Goal: Communication & Community: Ask a question

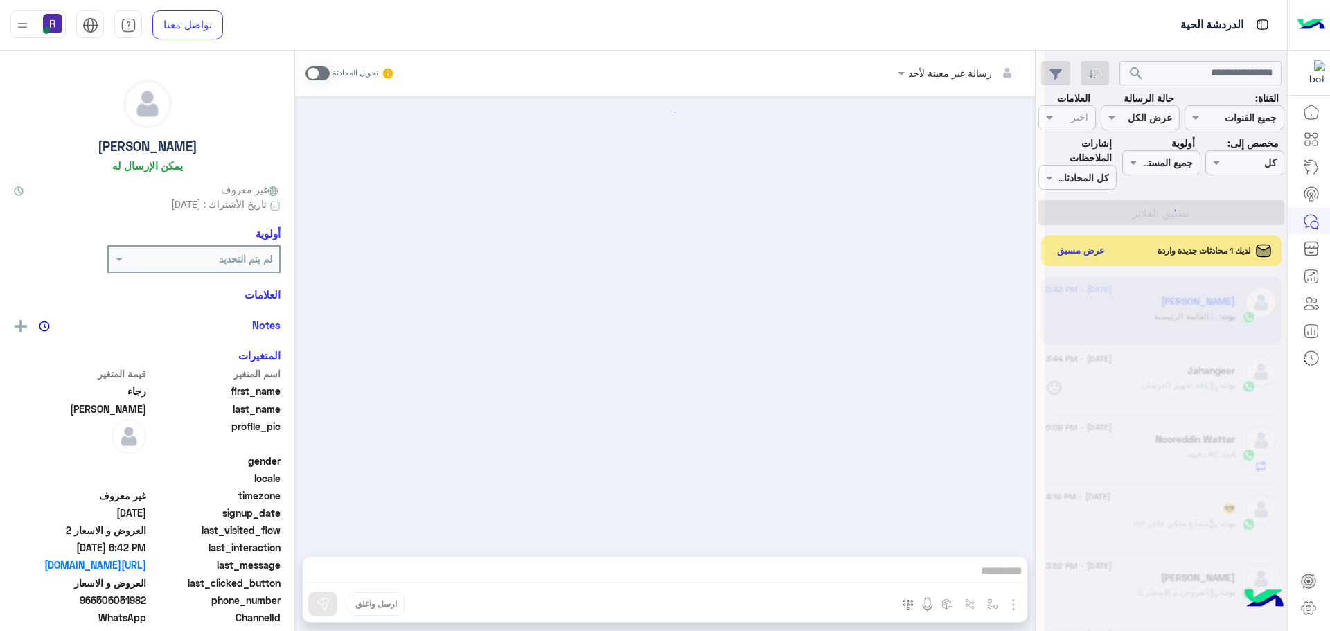
scroll to position [725, 0]
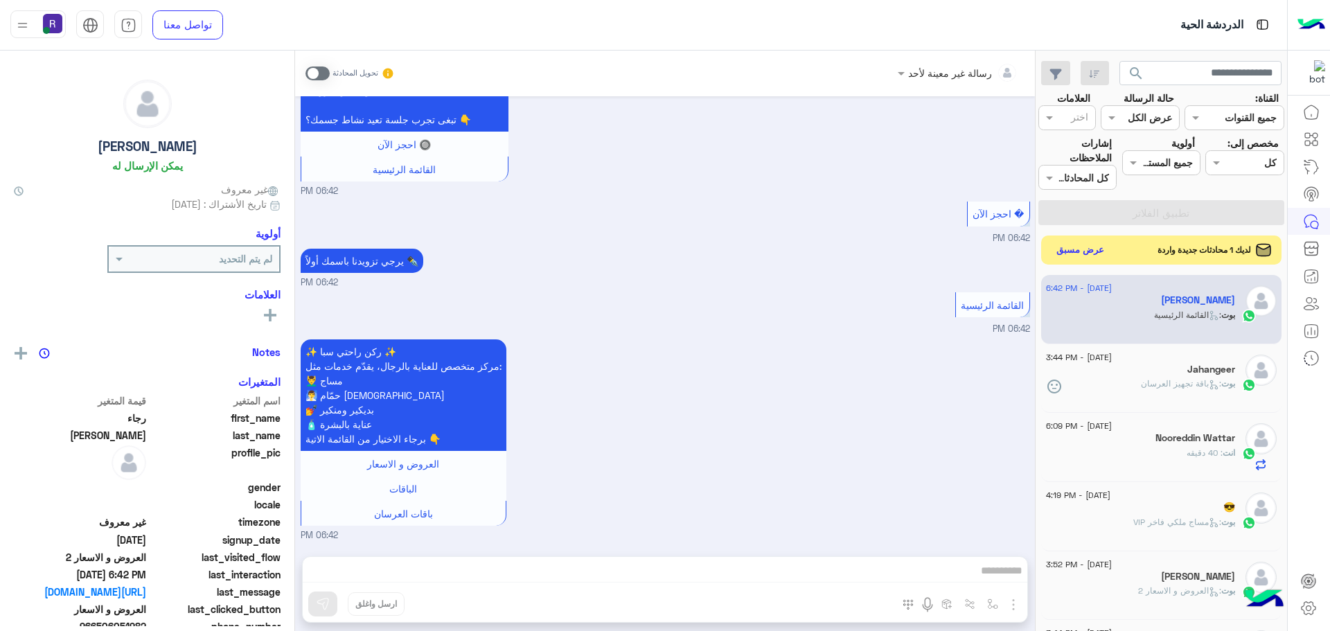
click at [1087, 253] on button "عرض مسبق" at bounding box center [1080, 250] width 58 height 19
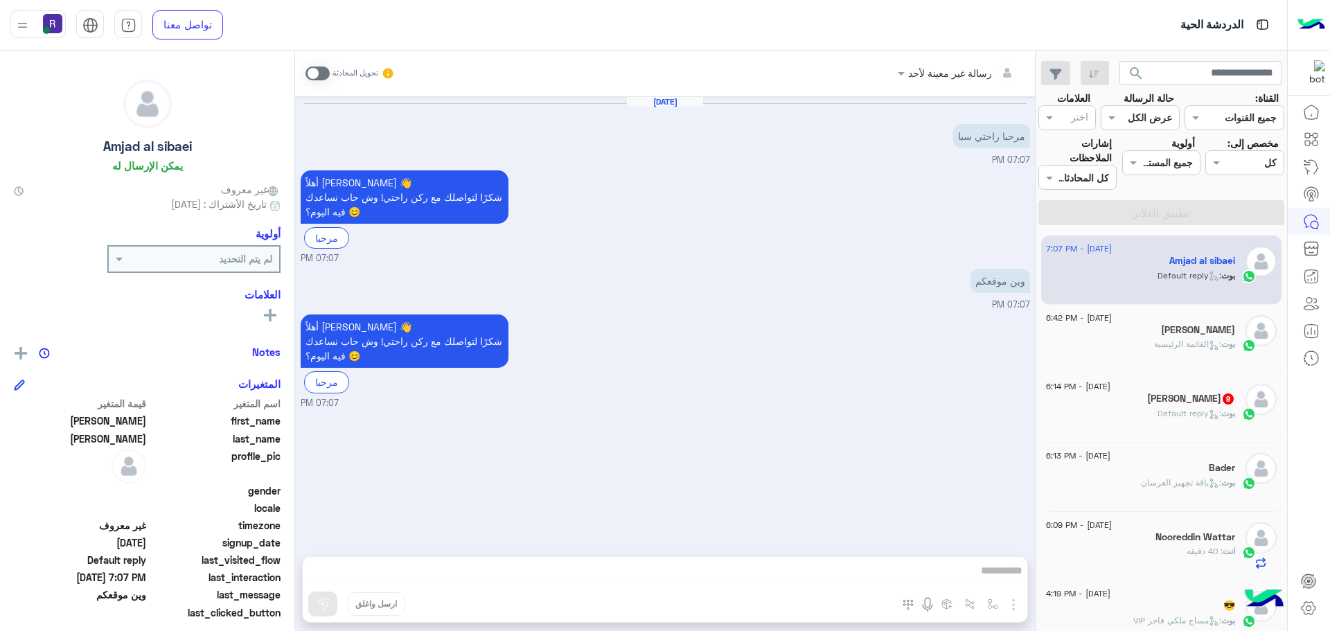
click at [321, 75] on span at bounding box center [317, 73] width 24 height 14
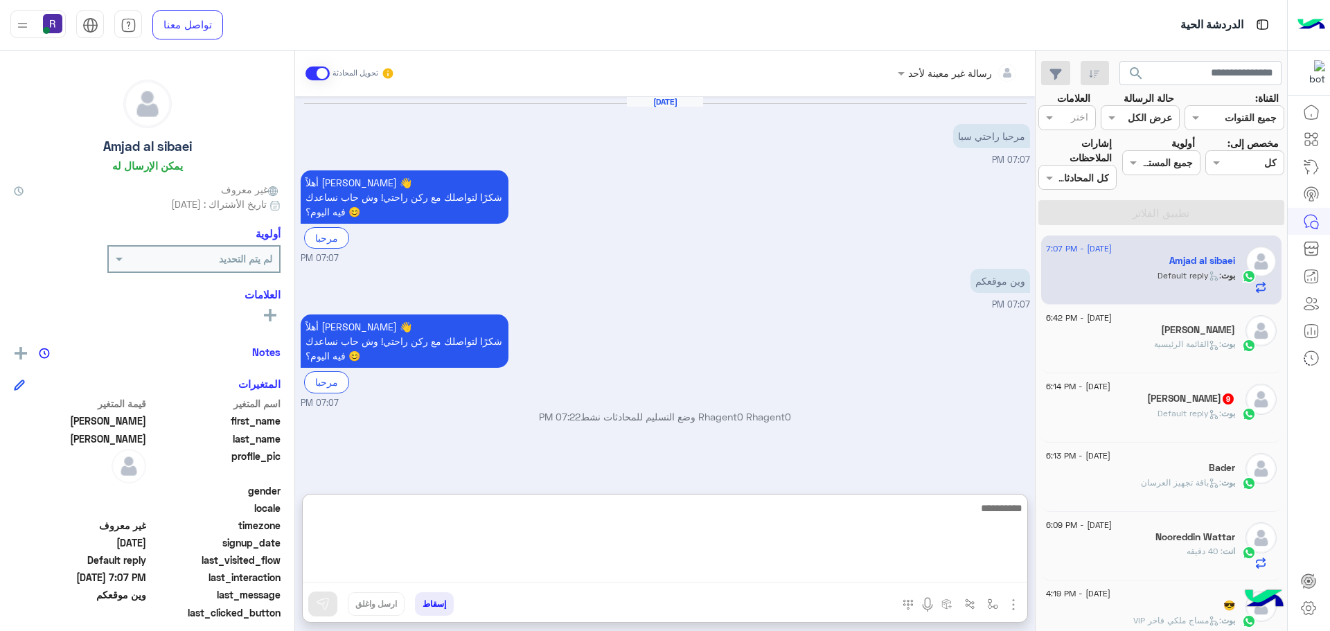
click at [662, 565] on textarea at bounding box center [665, 540] width 724 height 83
type textarea "*"
type textarea "**********"
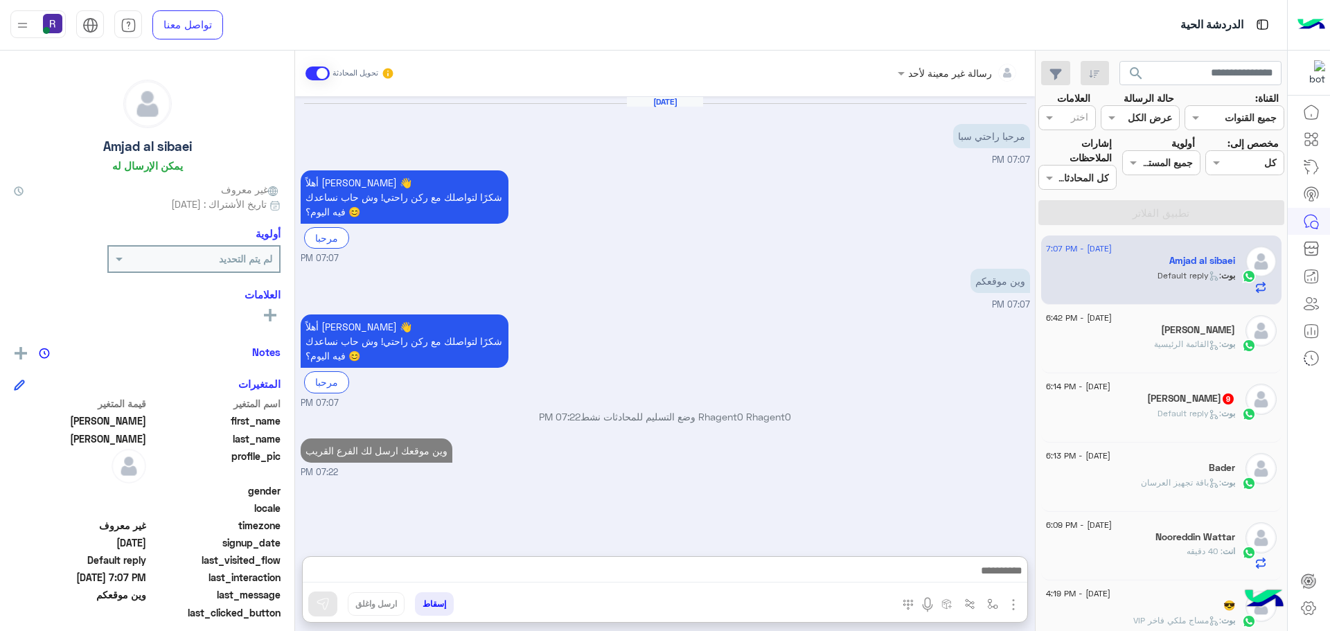
click at [1213, 417] on icon at bounding box center [1213, 414] width 10 height 10
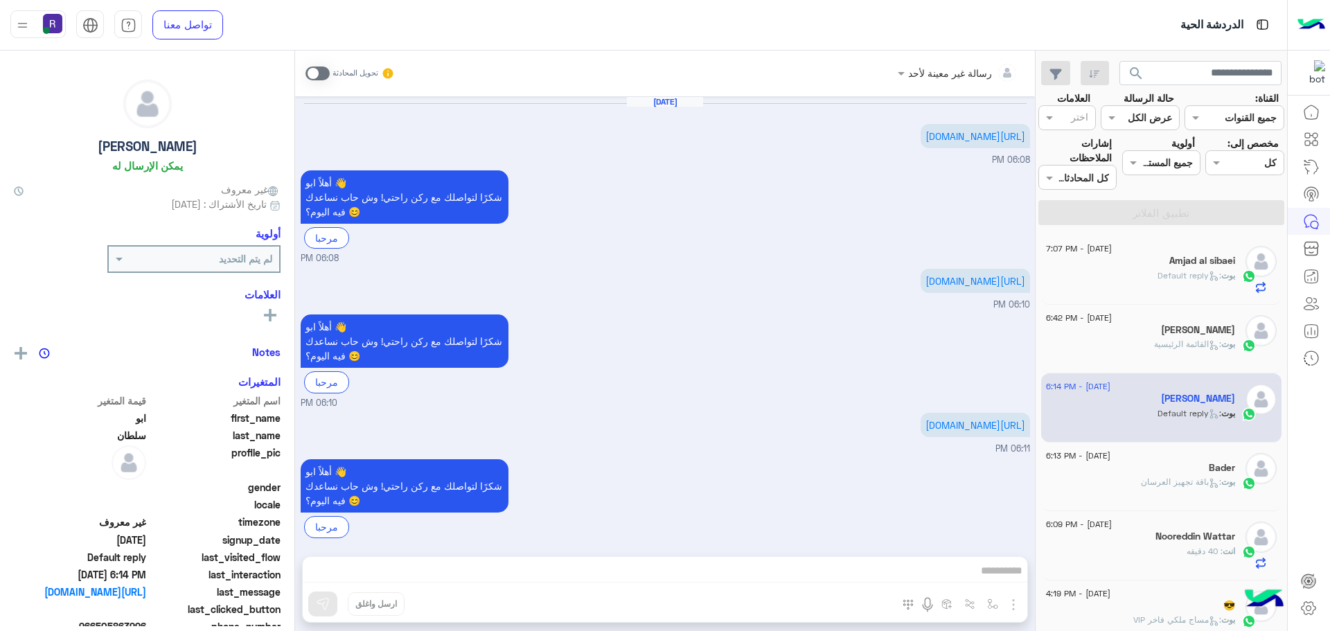
scroll to position [1024, 0]
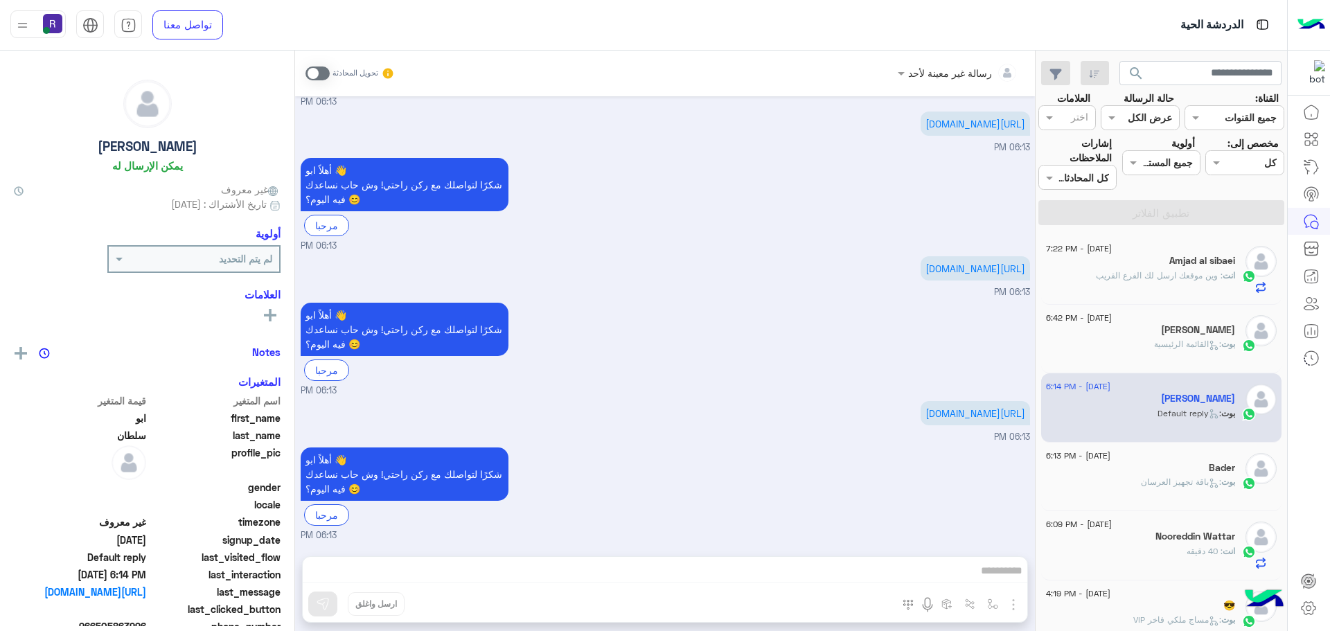
click at [1197, 341] on span ": القائمة الرئيسية" at bounding box center [1187, 344] width 67 height 10
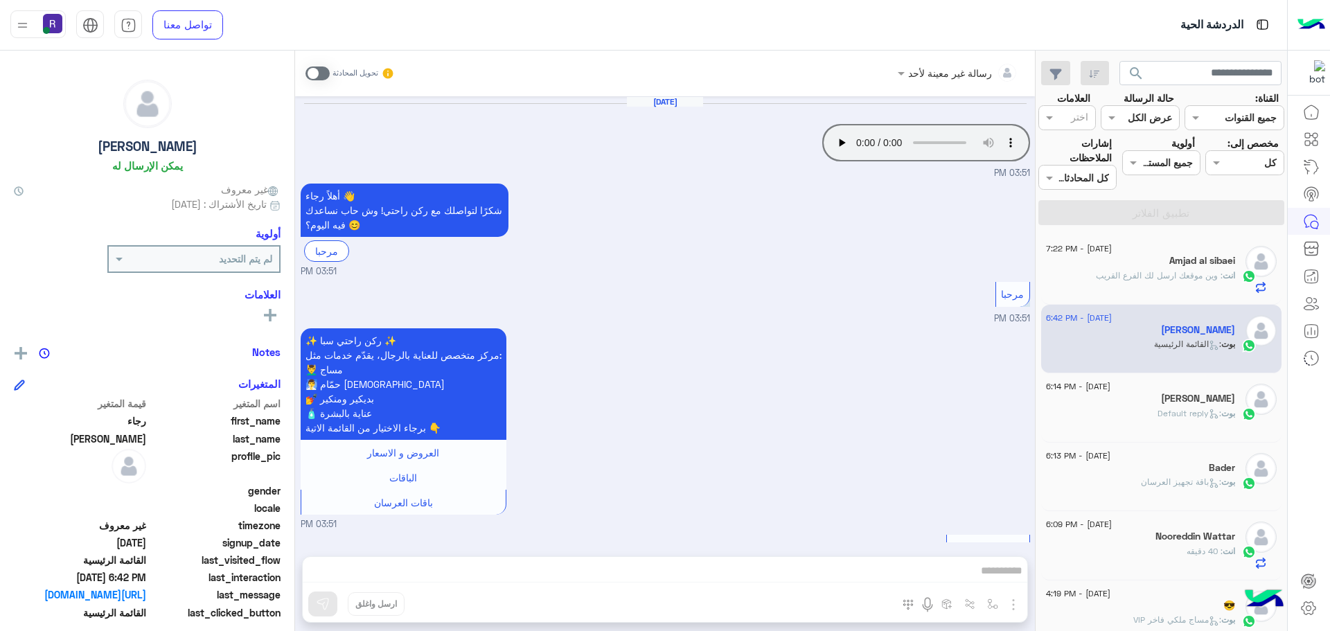
scroll to position [725, 0]
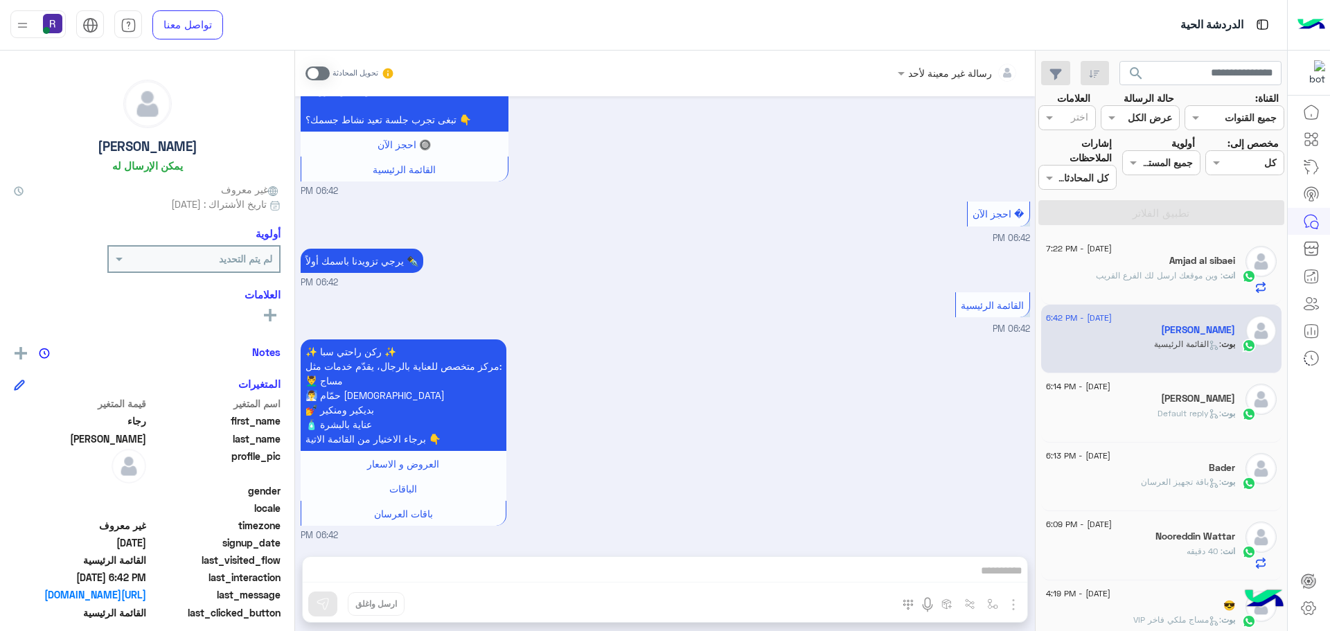
click at [1195, 280] on span ": وين موقعك ارسل لك الفرع القريب" at bounding box center [1159, 275] width 127 height 10
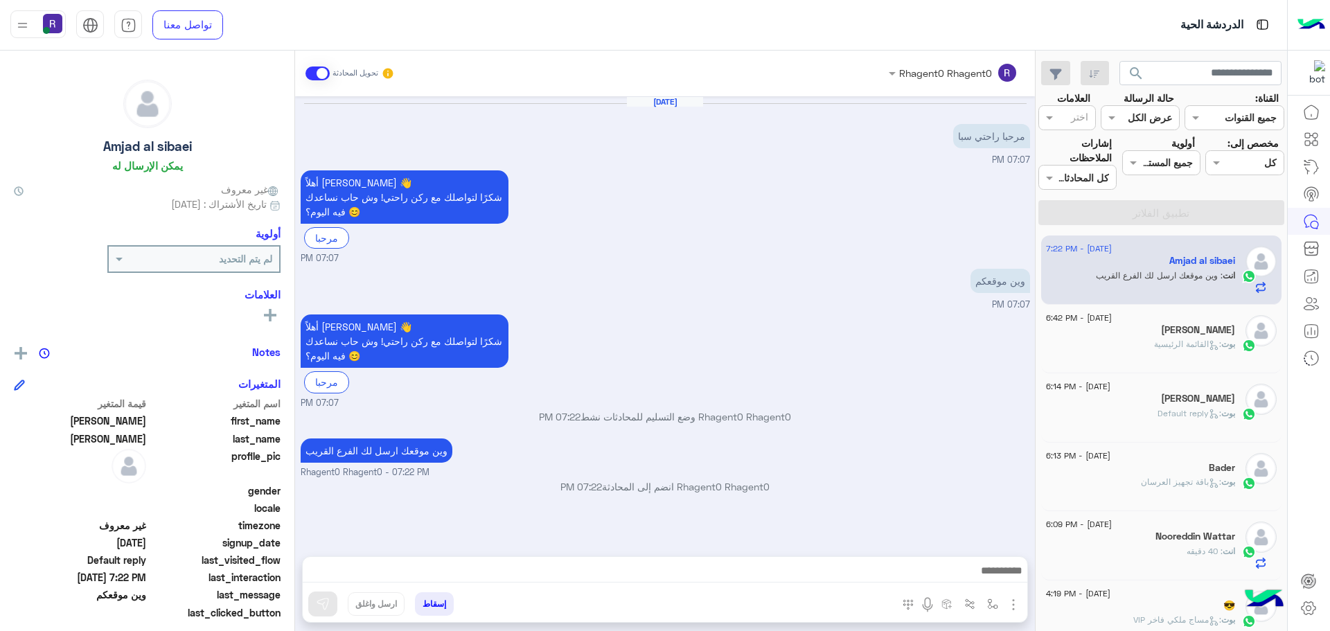
click at [1011, 608] on img "button" at bounding box center [1013, 604] width 17 height 17
click at [997, 571] on span "الصور" at bounding box center [987, 574] width 26 height 16
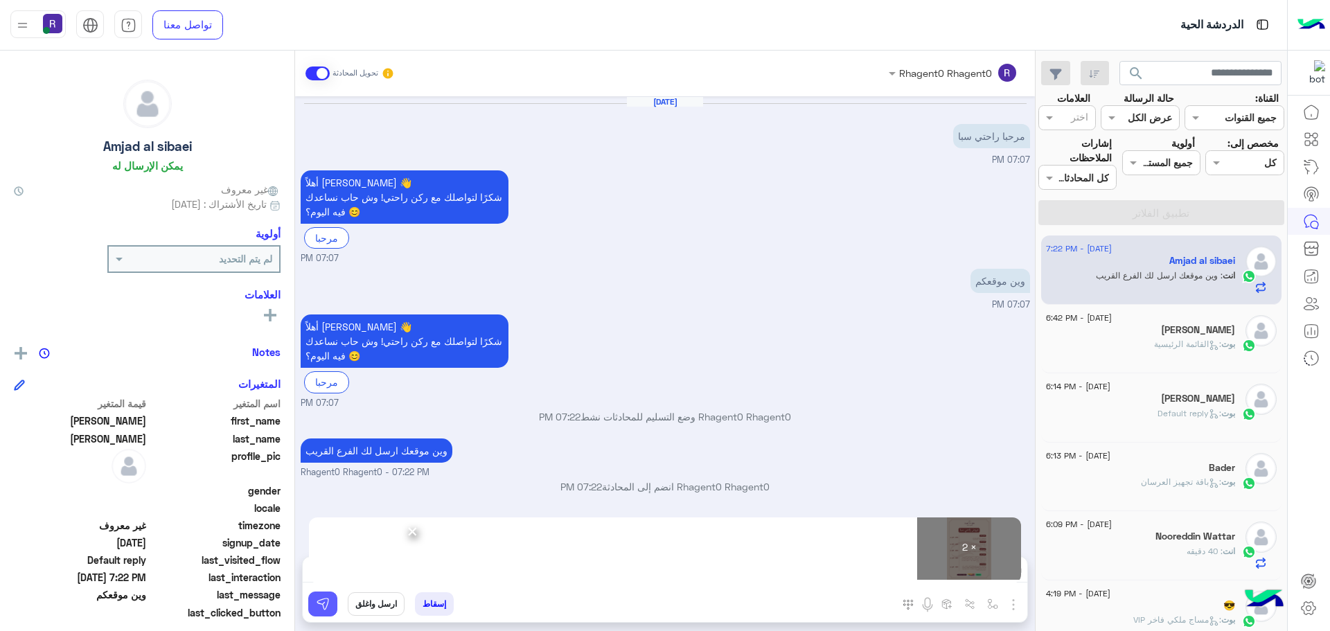
click at [332, 600] on button at bounding box center [322, 603] width 29 height 25
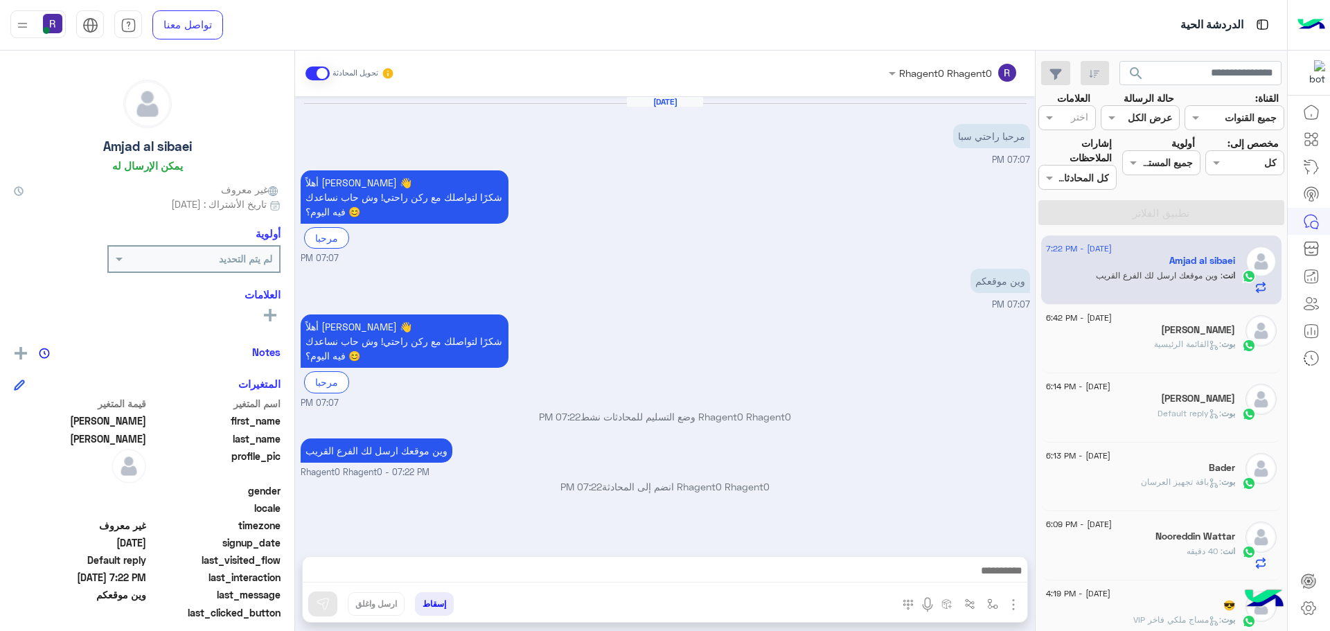
scroll to position [150, 0]
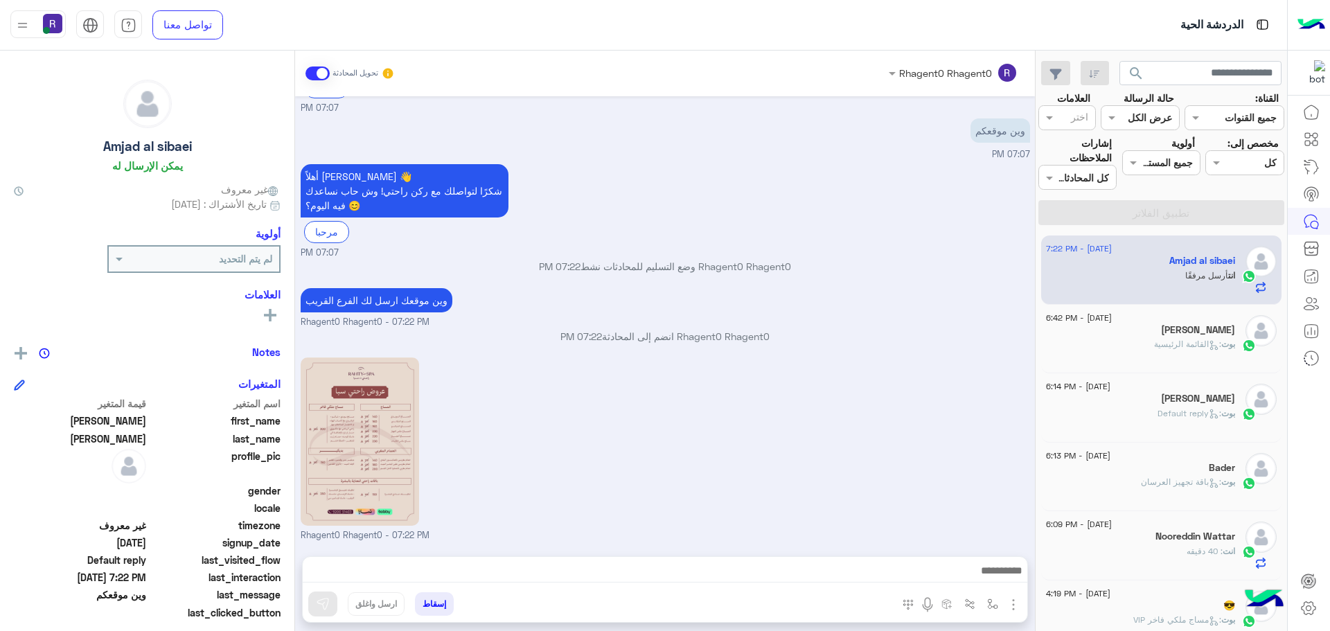
click at [1196, 348] on span ": القائمة الرئيسية" at bounding box center [1187, 344] width 67 height 10
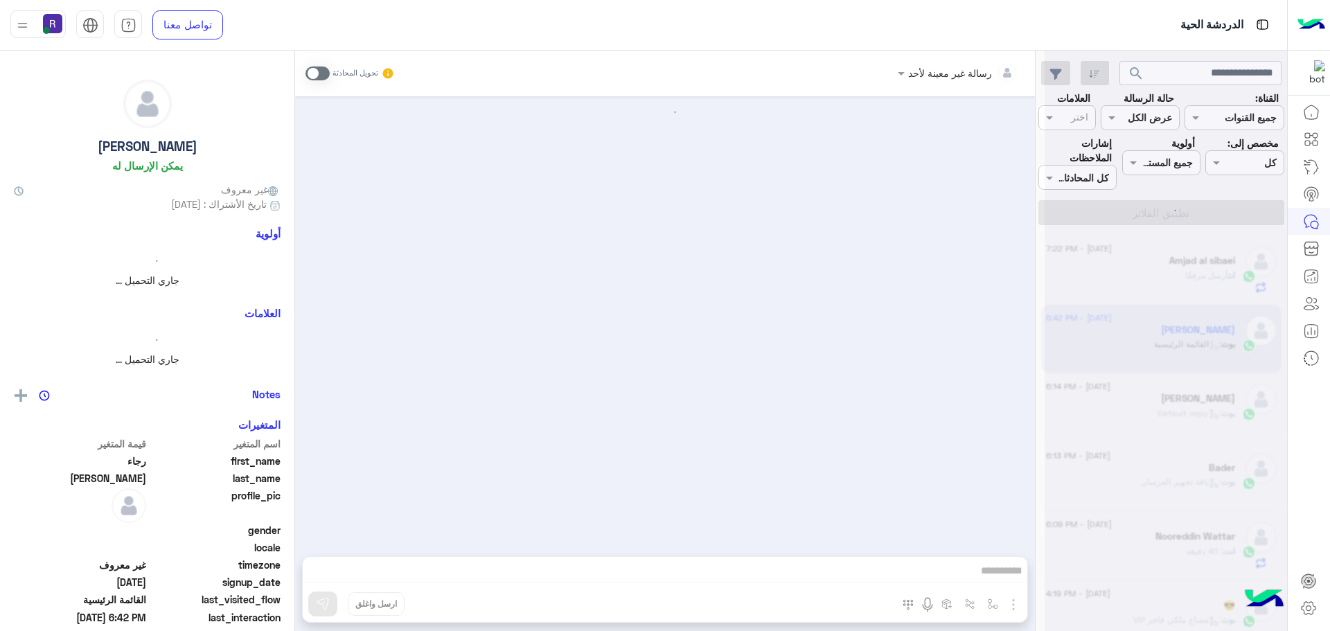
scroll to position [725, 0]
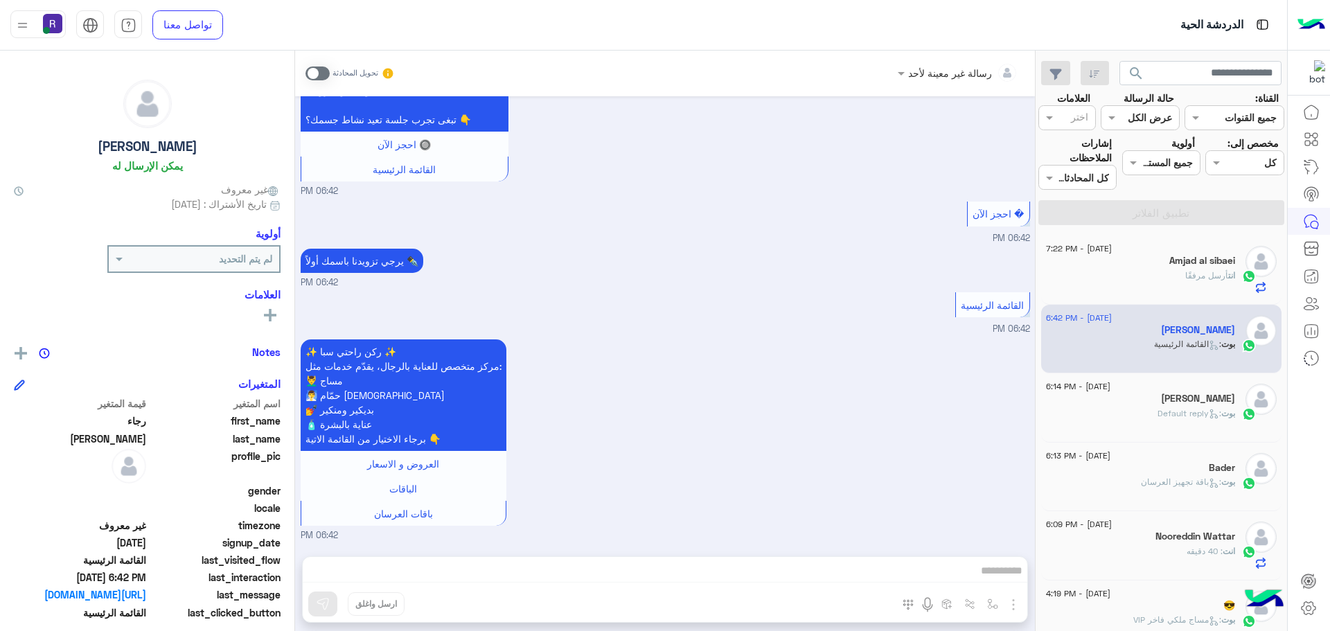
click at [1231, 420] on div "[PERSON_NAME] : Default reply" at bounding box center [1140, 419] width 189 height 24
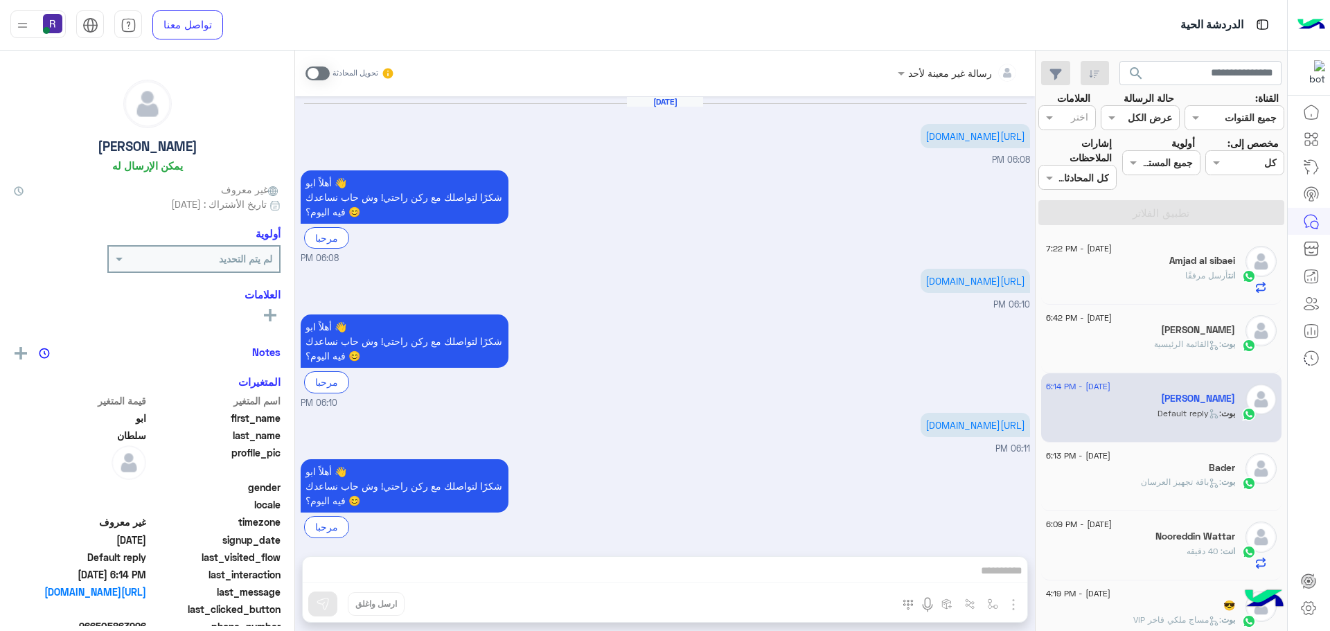
scroll to position [1024, 0]
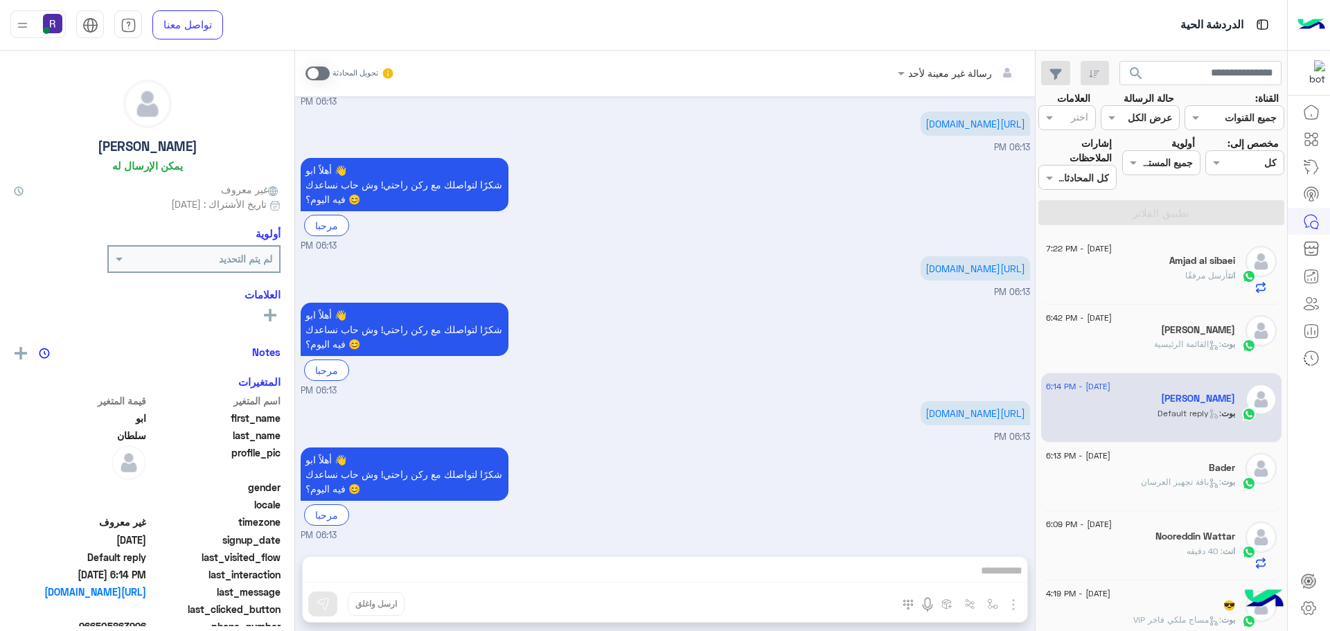
click at [1209, 348] on icon at bounding box center [1210, 348] width 3 height 3
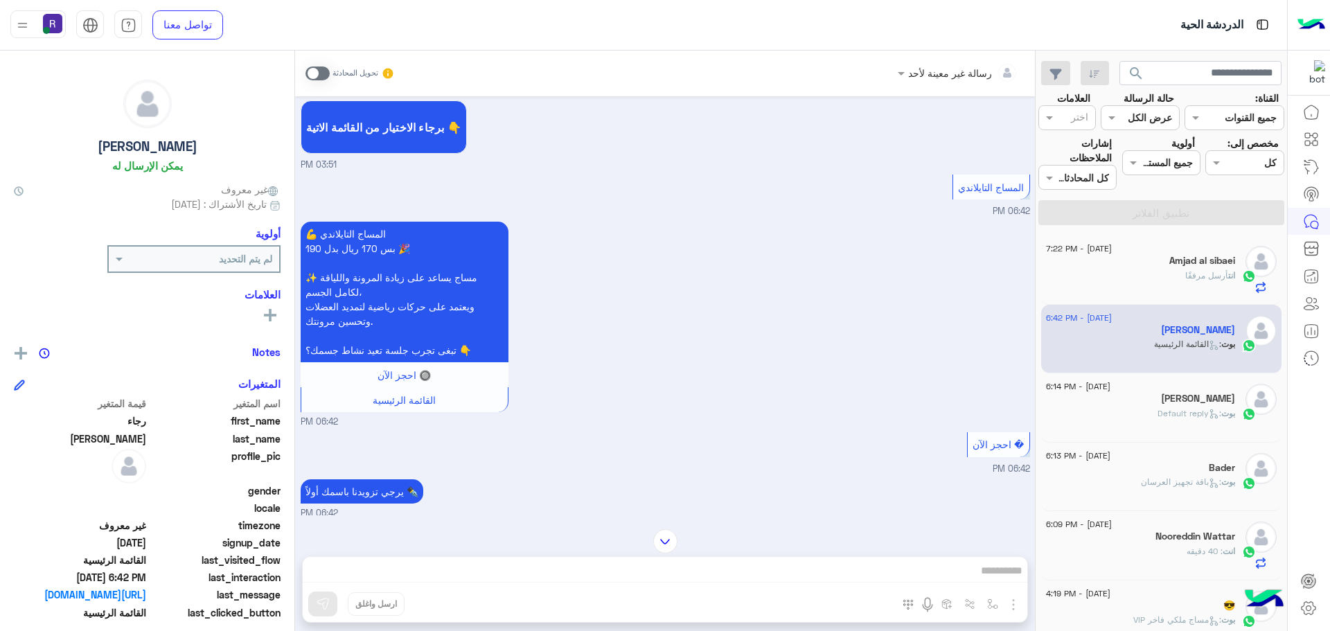
scroll to position [725, 0]
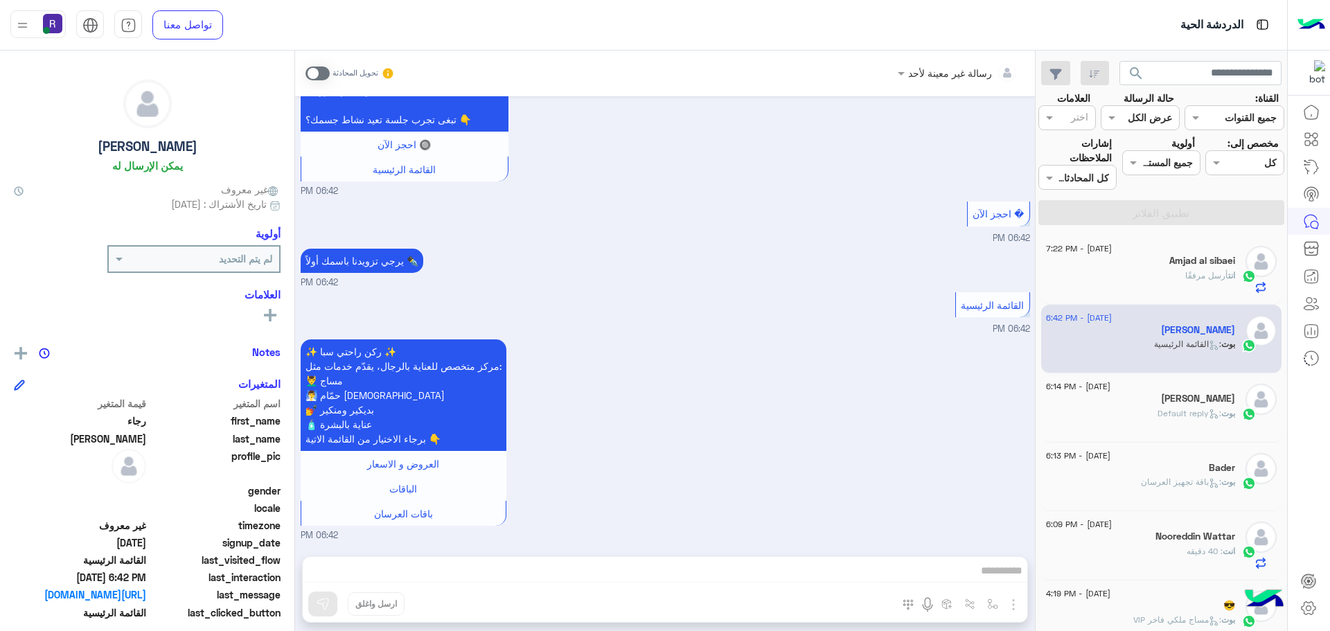
click at [318, 78] on span at bounding box center [317, 73] width 24 height 14
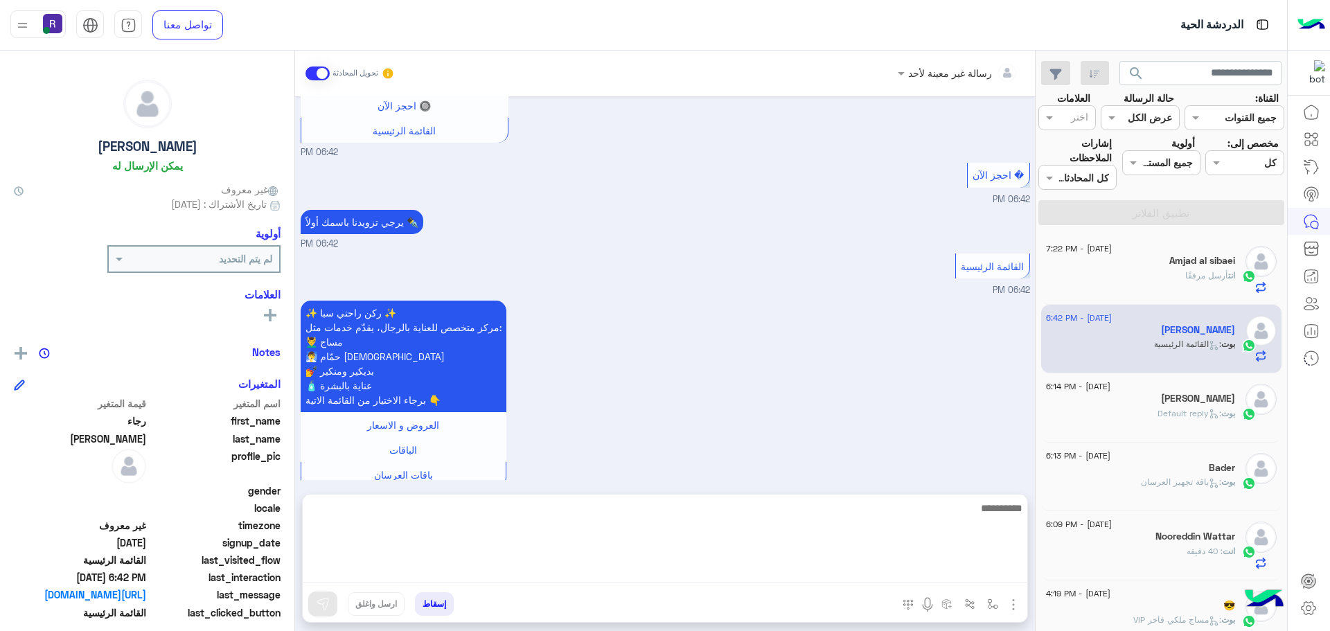
click at [741, 562] on textarea at bounding box center [665, 540] width 724 height 83
type textarea "**********"
